Goal: Task Accomplishment & Management: Manage account settings

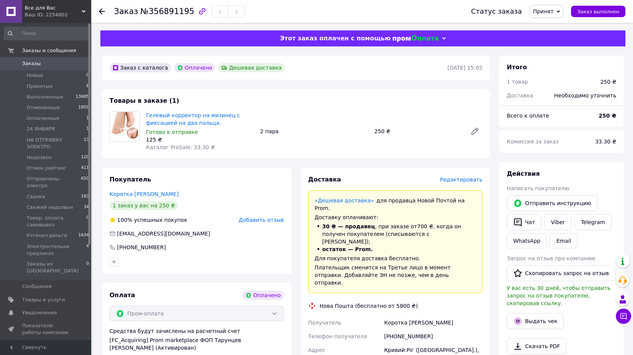
scroll to position [38, 0]
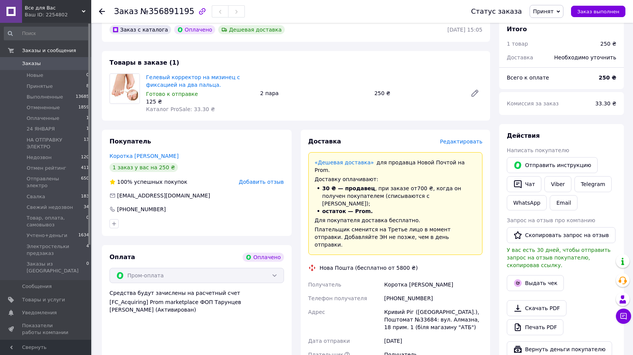
click at [26, 66] on span "Заказы" at bounding box center [31, 63] width 19 height 7
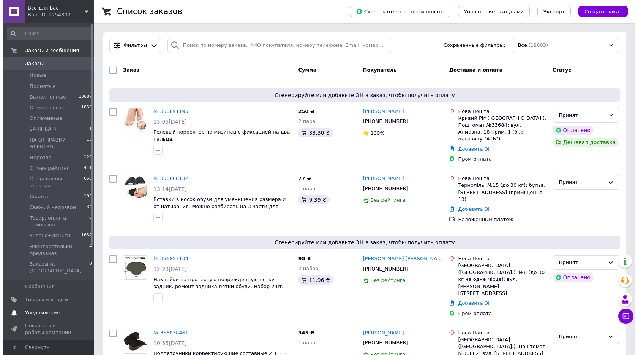
scroll to position [38, 0]
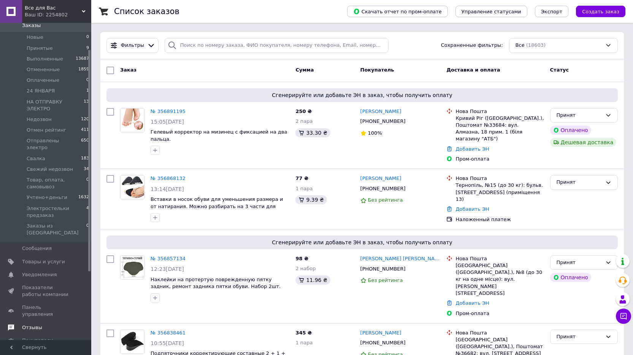
click at [21, 324] on span at bounding box center [11, 327] width 22 height 7
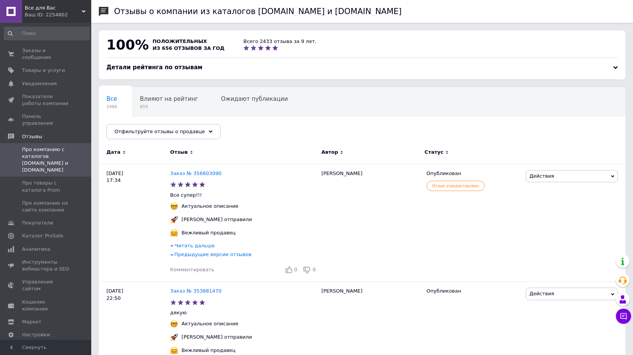
click at [144, 69] on span "Детали рейтинга по отзывам" at bounding box center [154, 67] width 96 height 7
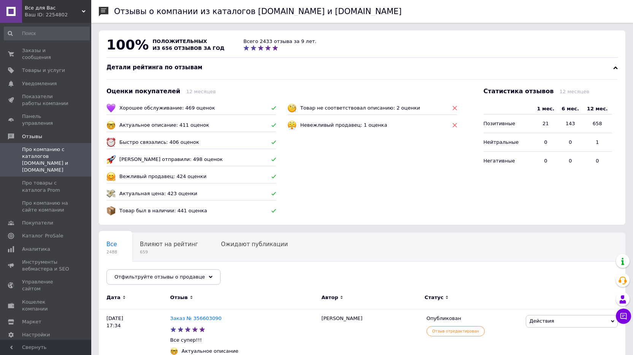
click at [456, 108] on icon at bounding box center [454, 108] width 5 height 5
drag, startPoint x: 201, startPoint y: 125, endPoint x: 165, endPoint y: 124, distance: 36.1
click at [165, 124] on div "Актуальное описание: 411 оценок" at bounding box center [190, 124] width 173 height 11
click at [35, 48] on span "Заказы и сообщения" at bounding box center [46, 54] width 48 height 14
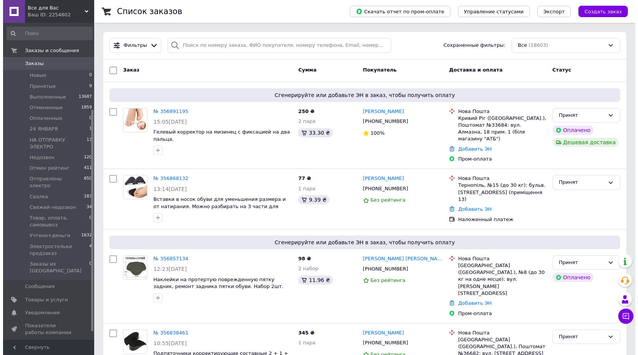
scroll to position [135, 0]
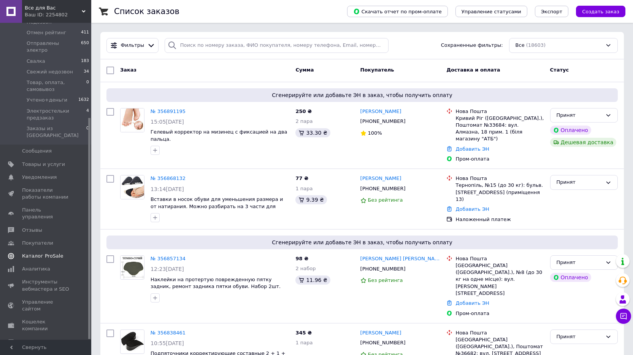
click at [36, 252] on span "Каталог ProSale" at bounding box center [42, 255] width 41 height 7
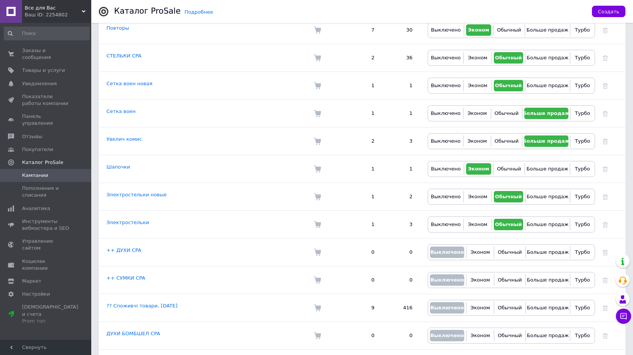
scroll to position [760, 0]
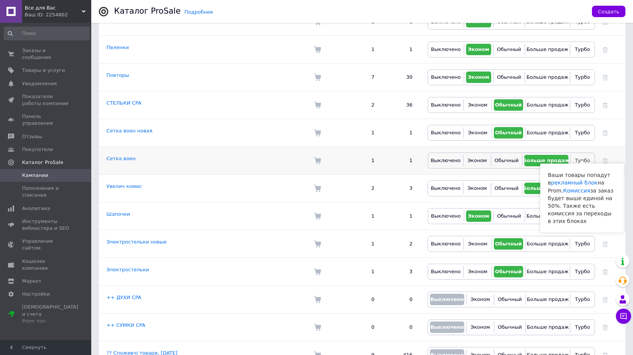
click at [586, 157] on span "Турбо" at bounding box center [582, 160] width 15 height 6
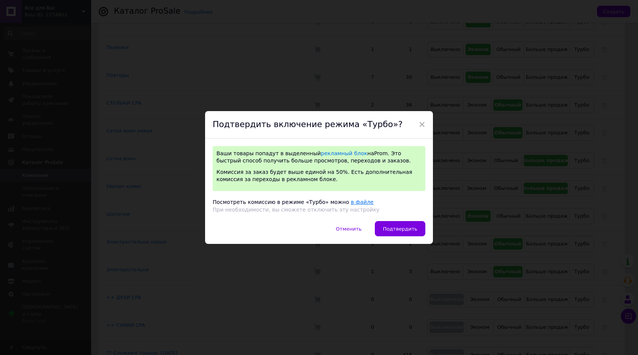
click at [351, 201] on link "в файле" at bounding box center [362, 202] width 23 height 6
click at [407, 228] on span "Подтвердить" at bounding box center [400, 229] width 35 height 6
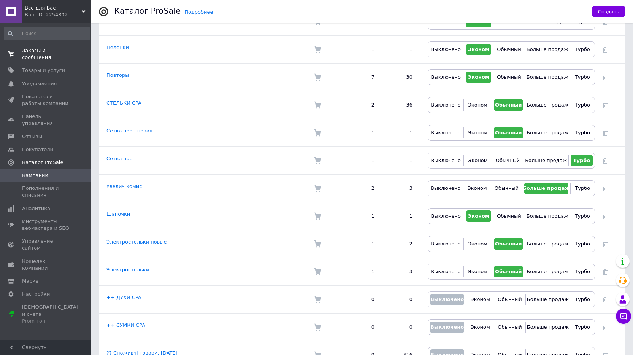
click at [52, 55] on link "Заказы и сообщения 0 0" at bounding box center [46, 54] width 93 height 20
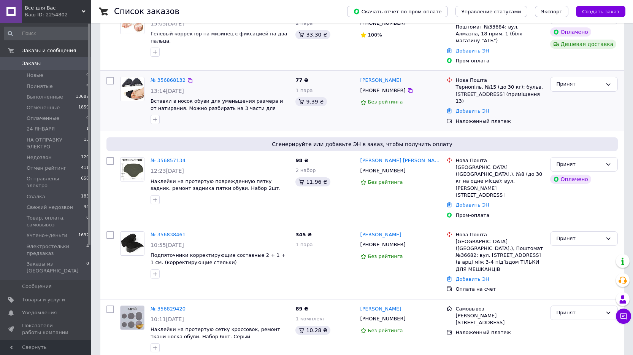
scroll to position [266, 0]
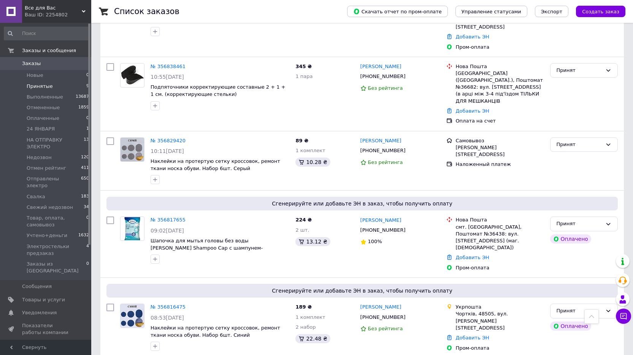
click at [47, 87] on span "Принятые" at bounding box center [40, 86] width 26 height 7
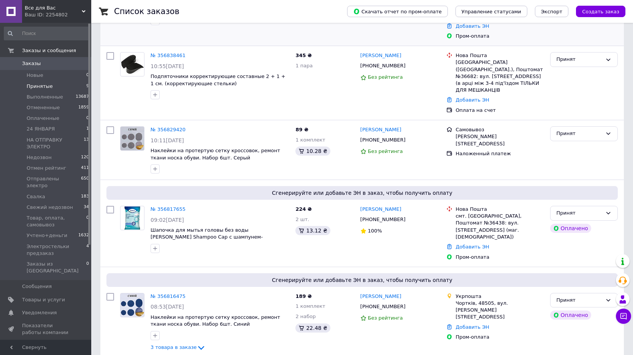
scroll to position [423, 0]
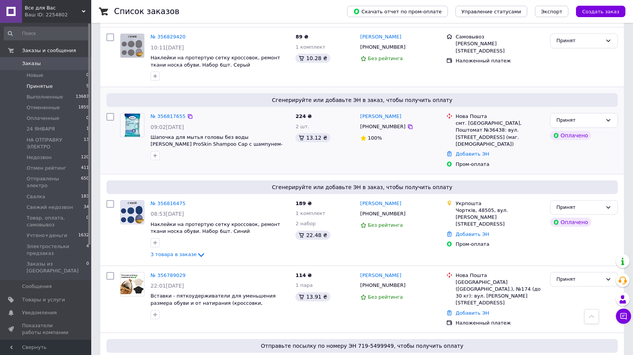
scroll to position [423, 0]
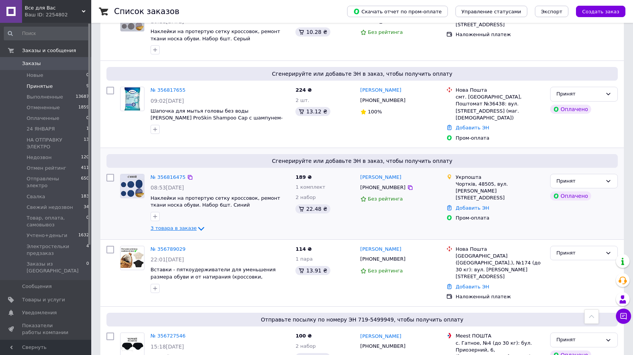
click at [176, 225] on span "3 товара в заказе" at bounding box center [173, 228] width 46 height 6
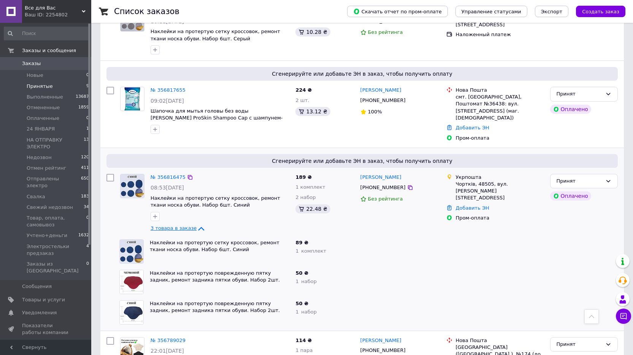
click at [176, 225] on span "3 товара в заказе" at bounding box center [173, 228] width 46 height 6
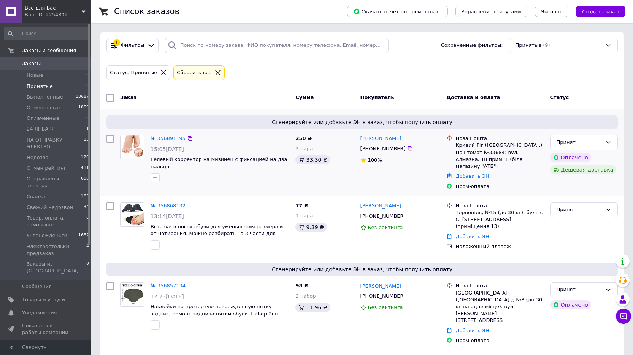
scroll to position [228, 0]
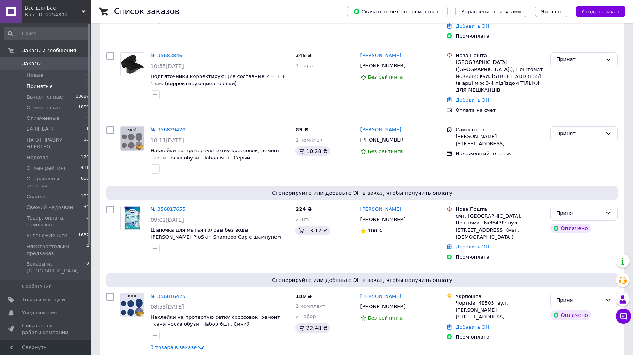
scroll to position [423, 0]
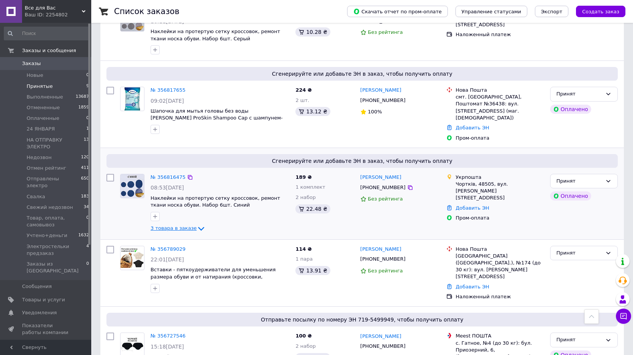
click at [178, 225] on span "3 товара в заказе" at bounding box center [173, 228] width 46 height 6
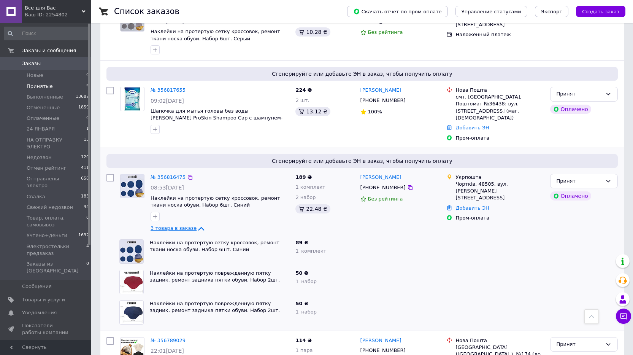
click at [178, 225] on span "3 товара в заказе" at bounding box center [173, 228] width 46 height 6
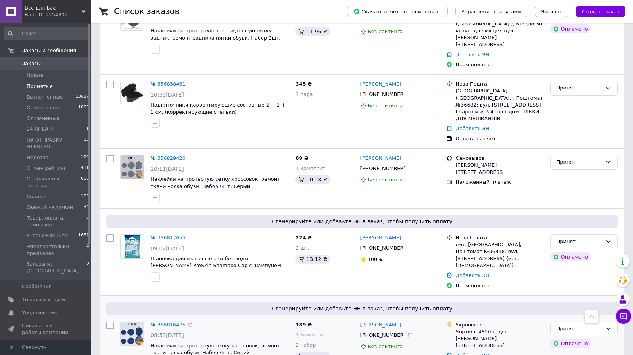
scroll to position [271, 0]
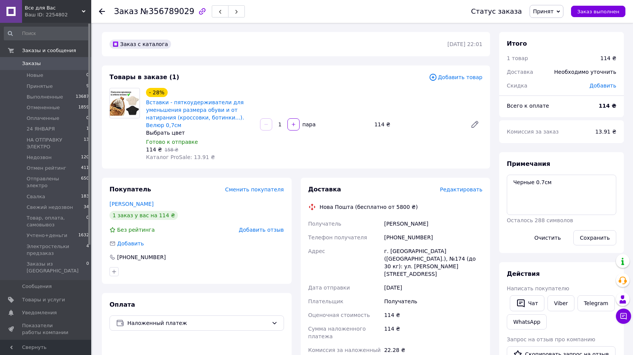
click at [466, 186] on span "Редактировать" at bounding box center [461, 189] width 43 height 6
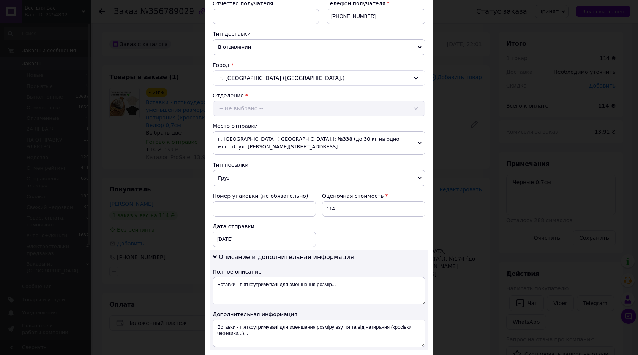
scroll to position [190, 0]
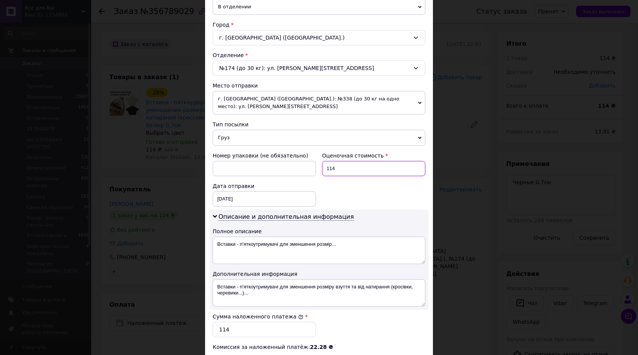
click at [340, 163] on input "114" at bounding box center [373, 168] width 103 height 15
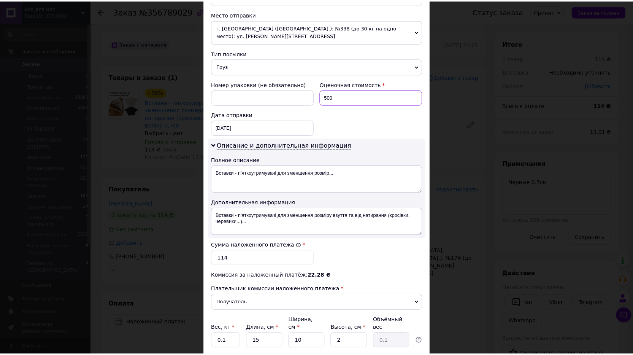
scroll to position [310, 0]
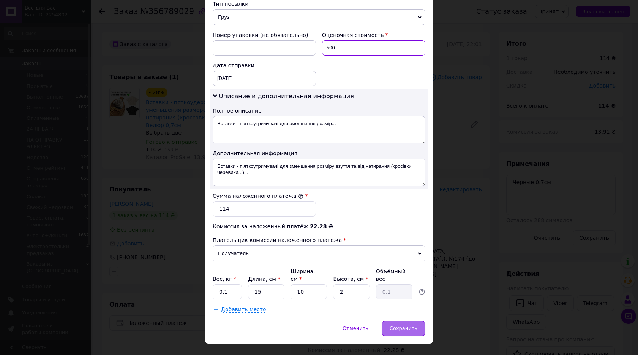
type input "500"
click at [406, 325] on span "Сохранить" at bounding box center [404, 328] width 28 height 6
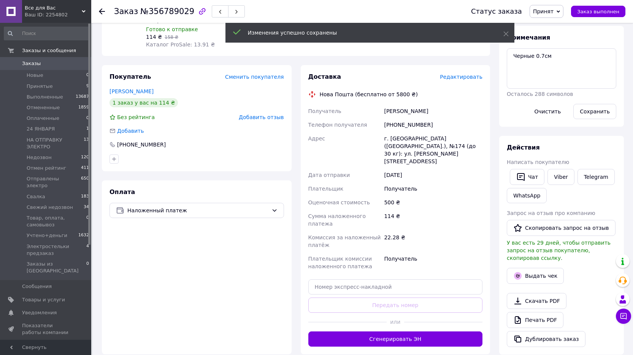
scroll to position [114, 0]
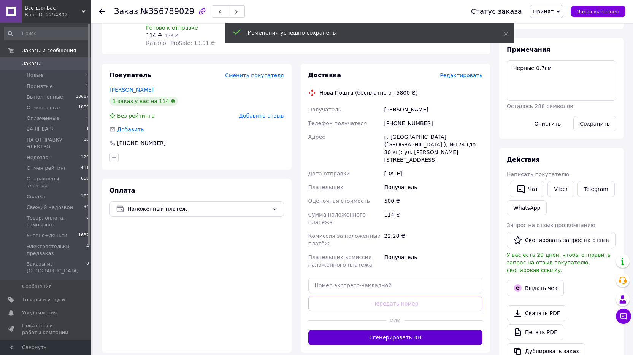
click at [380, 329] on button "Сгенерировать ЭН" at bounding box center [395, 336] width 174 height 15
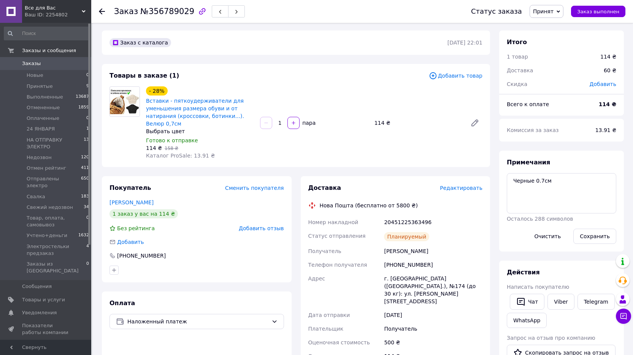
scroll to position [0, 0]
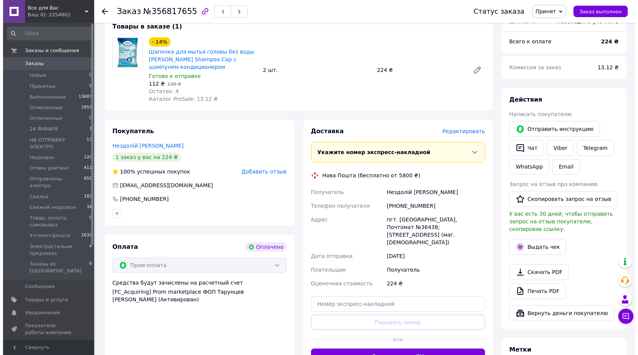
scroll to position [76, 0]
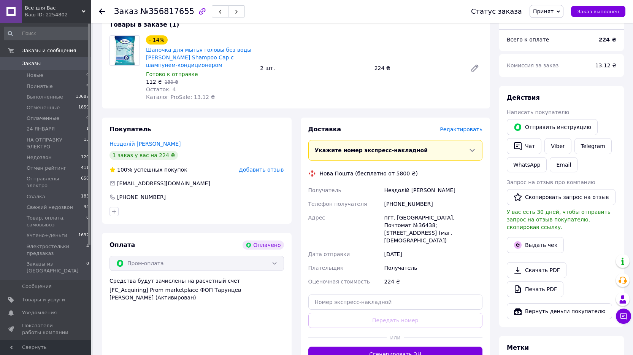
click at [468, 128] on span "Редактировать" at bounding box center [461, 129] width 43 height 6
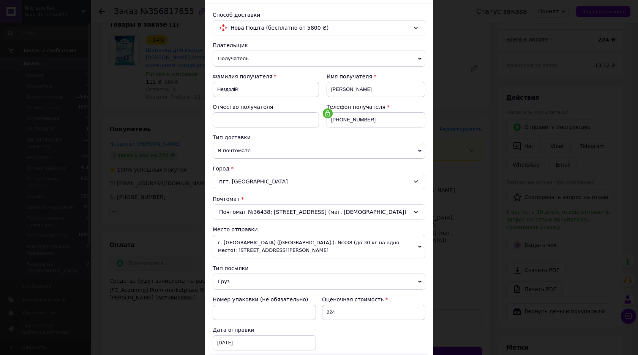
scroll to position [190, 0]
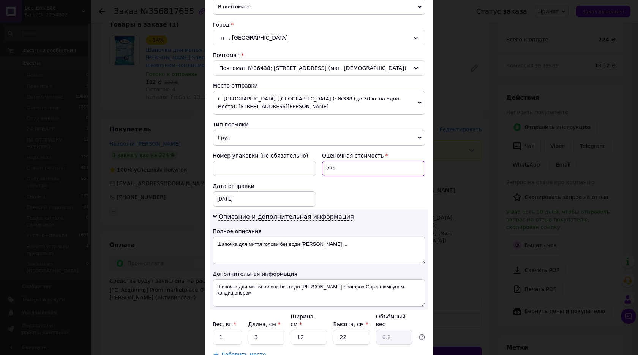
click at [340, 161] on input "224" at bounding box center [373, 168] width 103 height 15
type input "500"
click at [217, 329] on input "1" at bounding box center [227, 336] width 29 height 15
click at [234, 329] on input "0.1" at bounding box center [227, 336] width 29 height 15
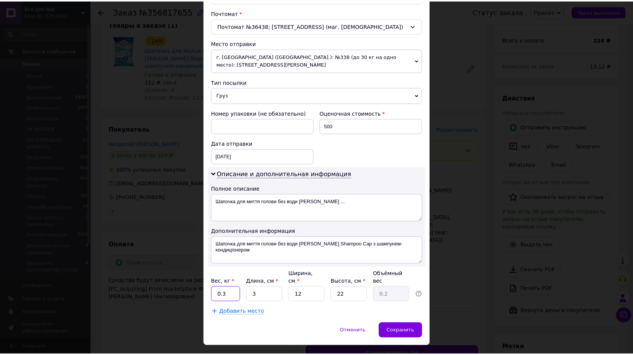
scroll to position [235, 0]
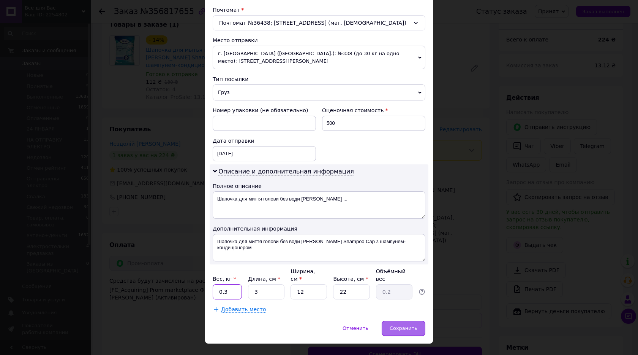
type input "0.3"
click at [397, 320] on div "Сохранить" at bounding box center [404, 327] width 44 height 15
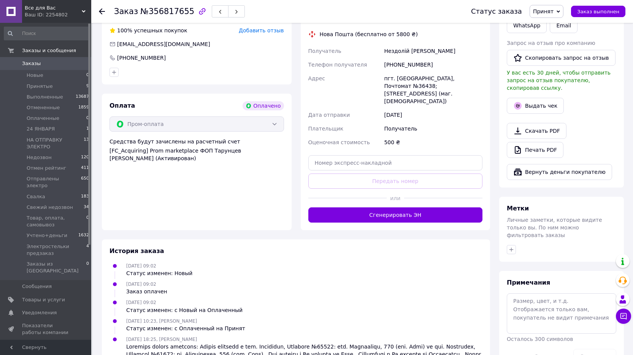
scroll to position [228, 0]
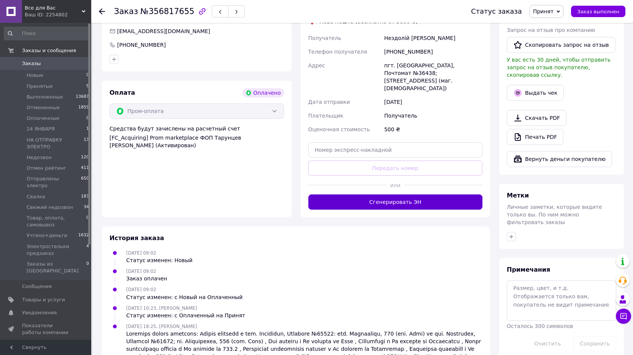
click at [391, 194] on button "Сгенерировать ЭН" at bounding box center [395, 201] width 174 height 15
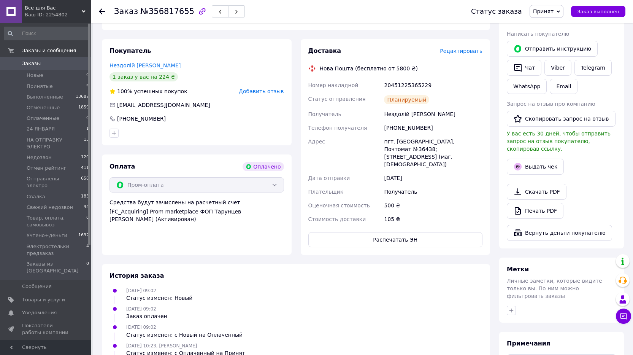
scroll to position [152, 0]
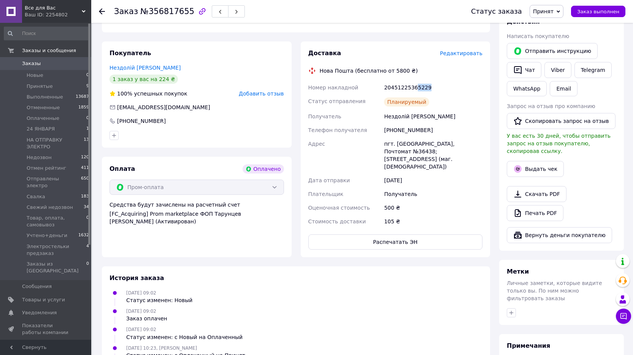
drag, startPoint x: 412, startPoint y: 86, endPoint x: 435, endPoint y: 87, distance: 22.8
click at [435, 87] on div "20451225365229" at bounding box center [432, 88] width 101 height 14
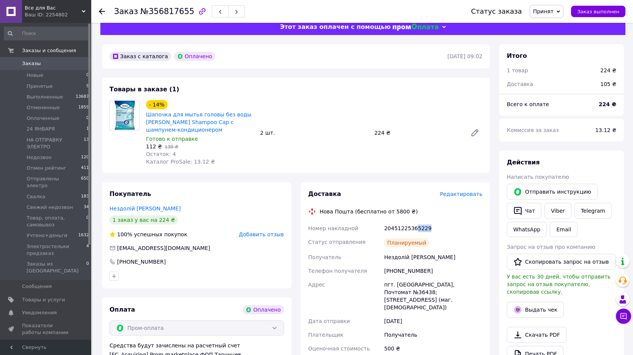
scroll to position [0, 0]
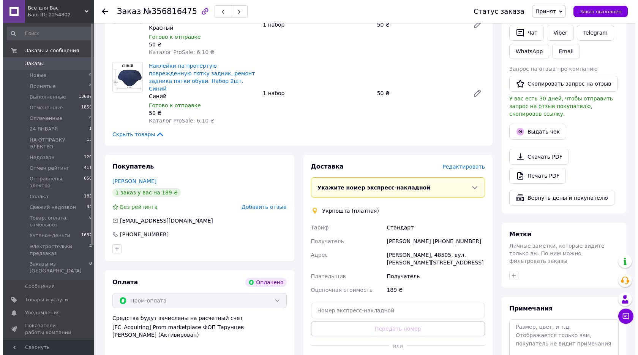
scroll to position [190, 0]
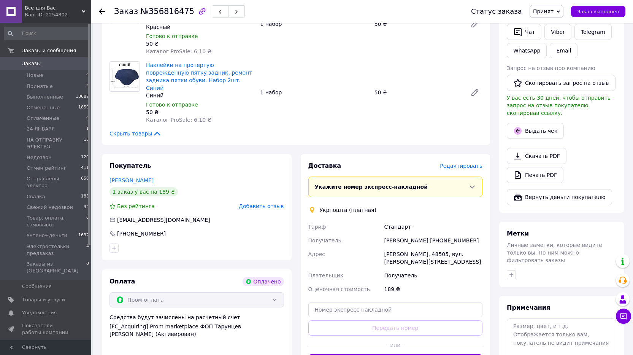
click at [466, 163] on span "Редактировать" at bounding box center [461, 166] width 43 height 6
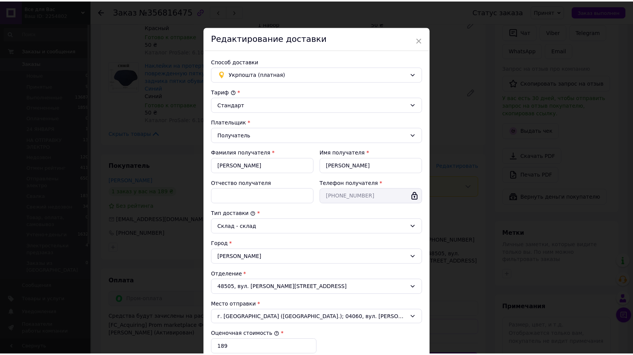
scroll to position [121, 0]
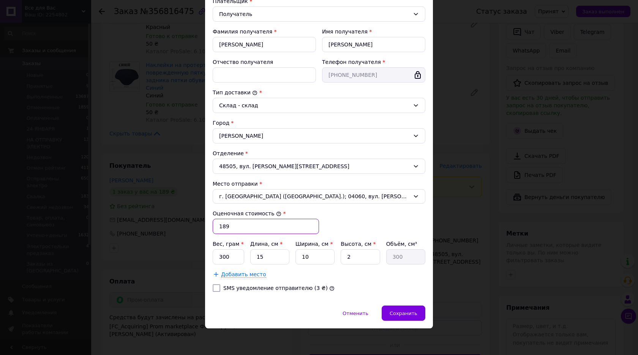
click at [238, 223] on input "189" at bounding box center [266, 225] width 106 height 15
type input "500"
click at [351, 260] on input "2" at bounding box center [360, 256] width 39 height 15
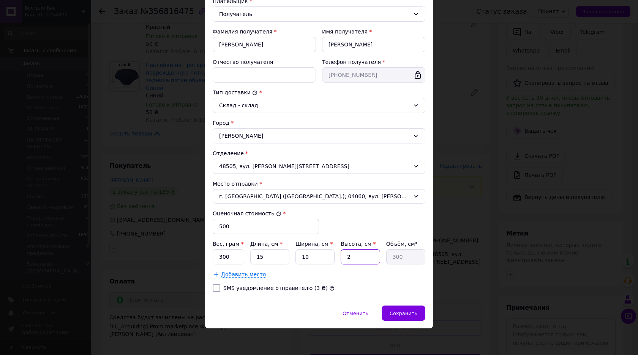
type input "1"
type input "150"
type input "1"
click at [223, 256] on input "300" at bounding box center [229, 256] width 32 height 15
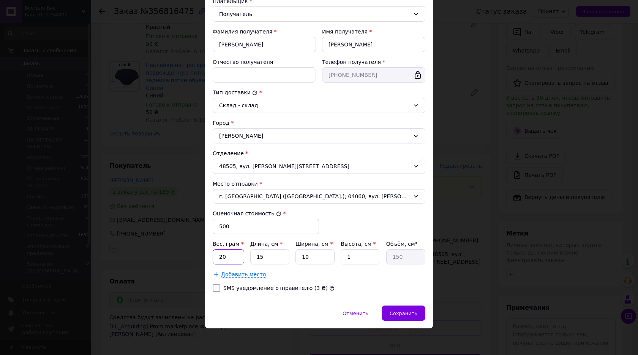
type input "20"
click at [331, 275] on div "Добавить место" at bounding box center [319, 274] width 213 height 8
click at [409, 312] on span "Сохранить" at bounding box center [404, 313] width 28 height 6
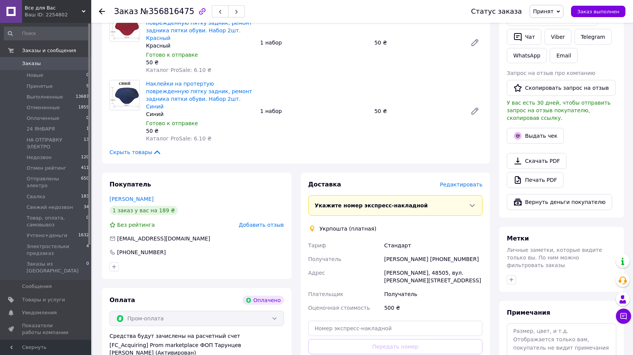
scroll to position [190, 0]
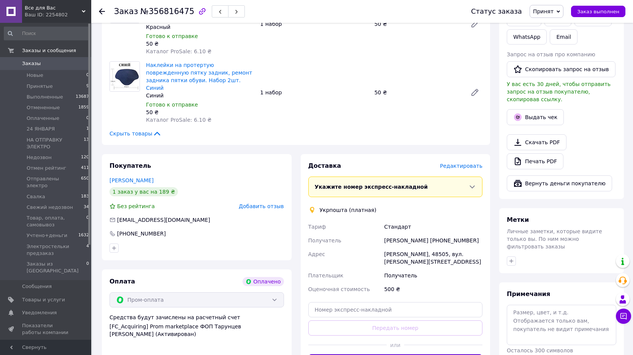
click at [396, 354] on button "Создать ярлык" at bounding box center [395, 361] width 174 height 15
